Goal: Task Accomplishment & Management: Use online tool/utility

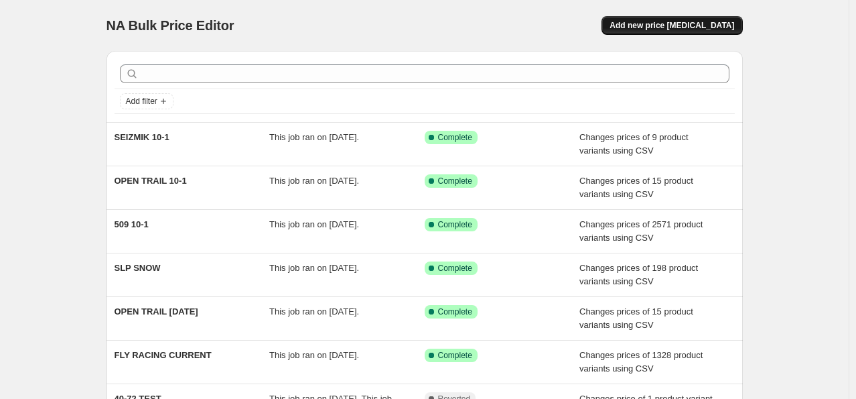
click at [683, 28] on span "Add new price [MEDICAL_DATA]" at bounding box center [672, 25] width 125 height 11
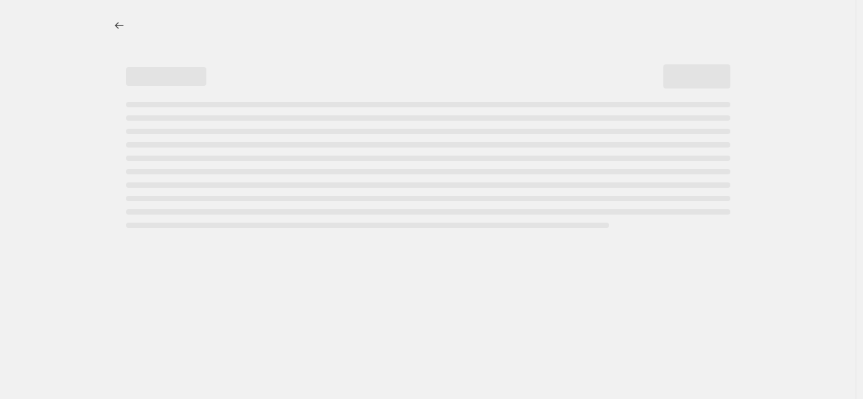
select select "percentage"
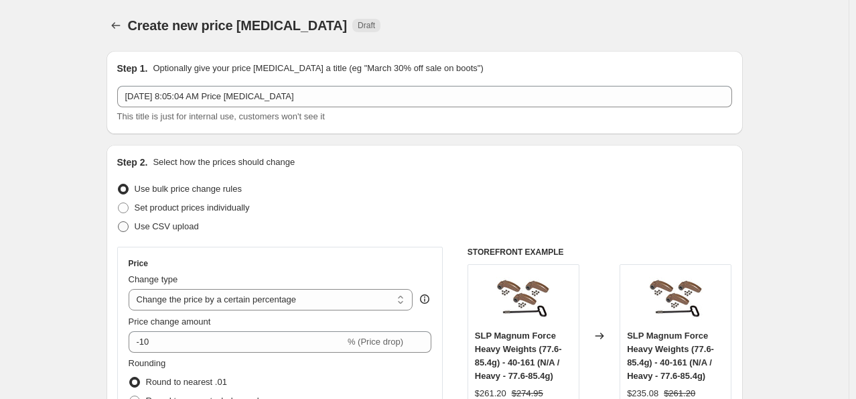
click at [141, 228] on span "Use CSV upload" at bounding box center [167, 226] width 64 height 10
click at [119, 222] on input "Use CSV upload" at bounding box center [118, 221] width 1 height 1
radio input "true"
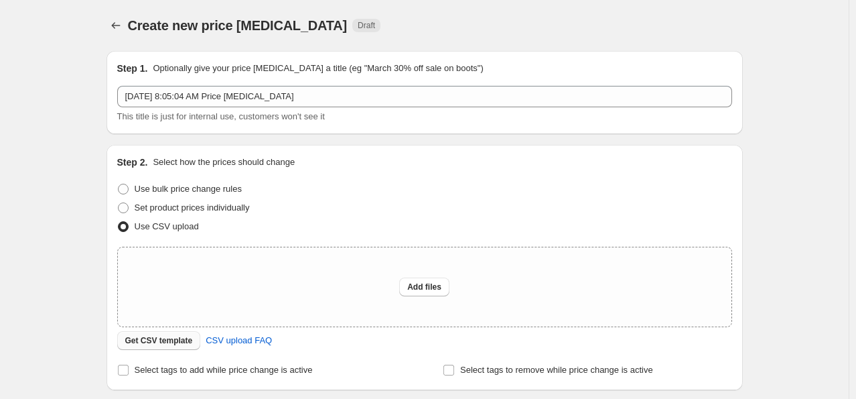
click at [163, 343] on span "Get CSV template" at bounding box center [159, 340] width 68 height 11
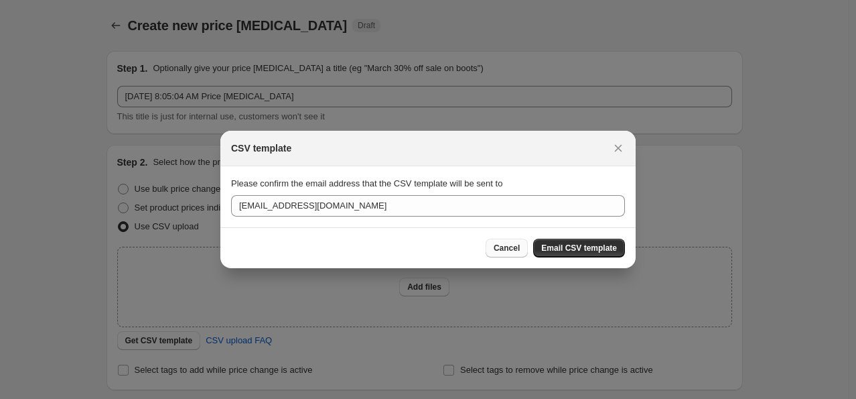
click at [519, 249] on span "Cancel" at bounding box center [507, 247] width 26 height 11
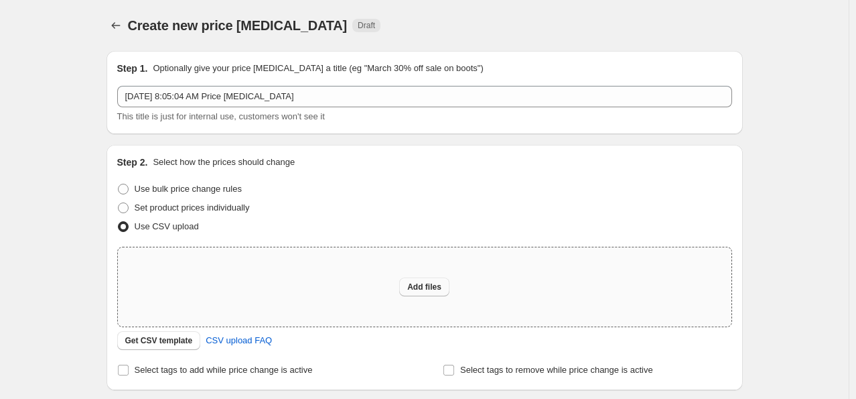
click at [437, 287] on span "Add files" at bounding box center [424, 286] width 34 height 11
type input "C:\fakepath\NA SEIZMIK 10-4.csv"
drag, startPoint x: 285, startPoint y: 222, endPoint x: 303, endPoint y: 224, distance: 18.9
click at [285, 222] on div "Use CSV upload" at bounding box center [424, 226] width 615 height 19
click at [424, 284] on span "Add files" at bounding box center [424, 286] width 34 height 11
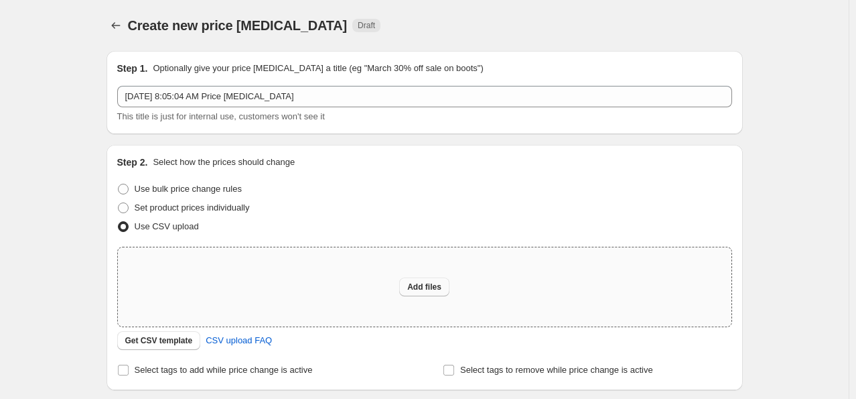
type input "C:\fakepath\NA SEIZMIK 10-4.csv"
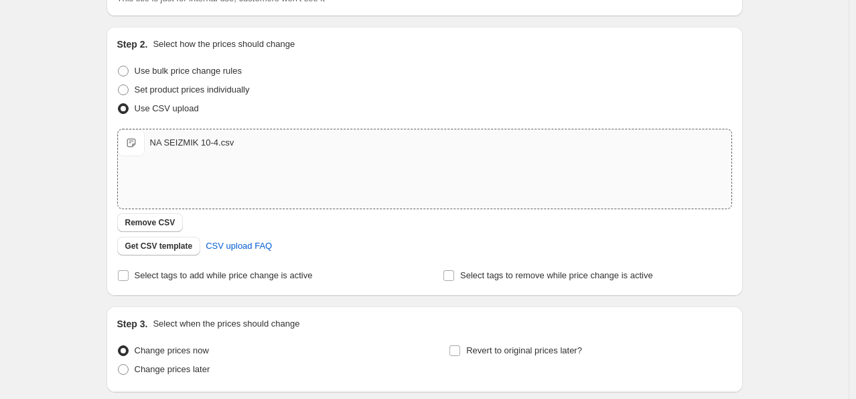
scroll to position [222, 0]
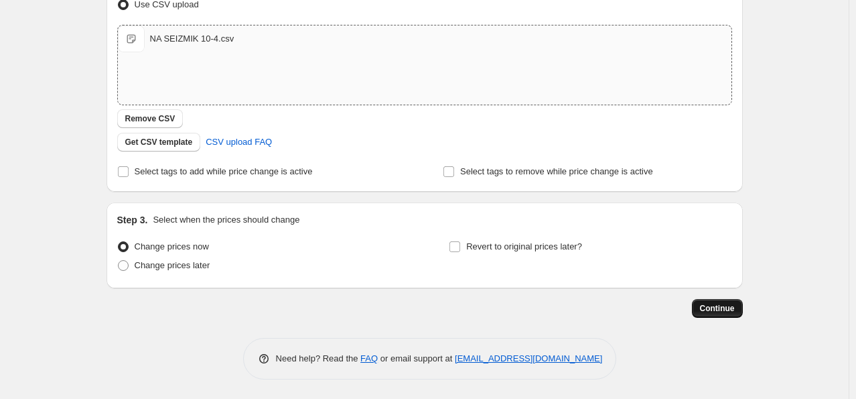
click at [730, 307] on span "Continue" at bounding box center [717, 308] width 35 height 11
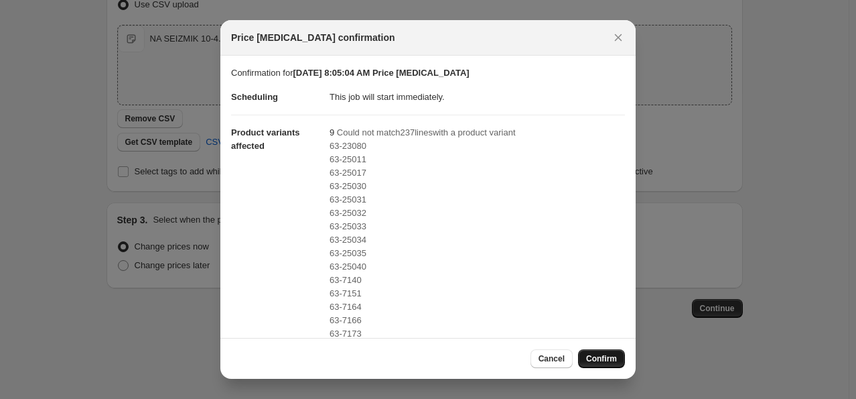
click at [608, 356] on span "Confirm" at bounding box center [601, 358] width 31 height 11
